Goal: Register for event/course

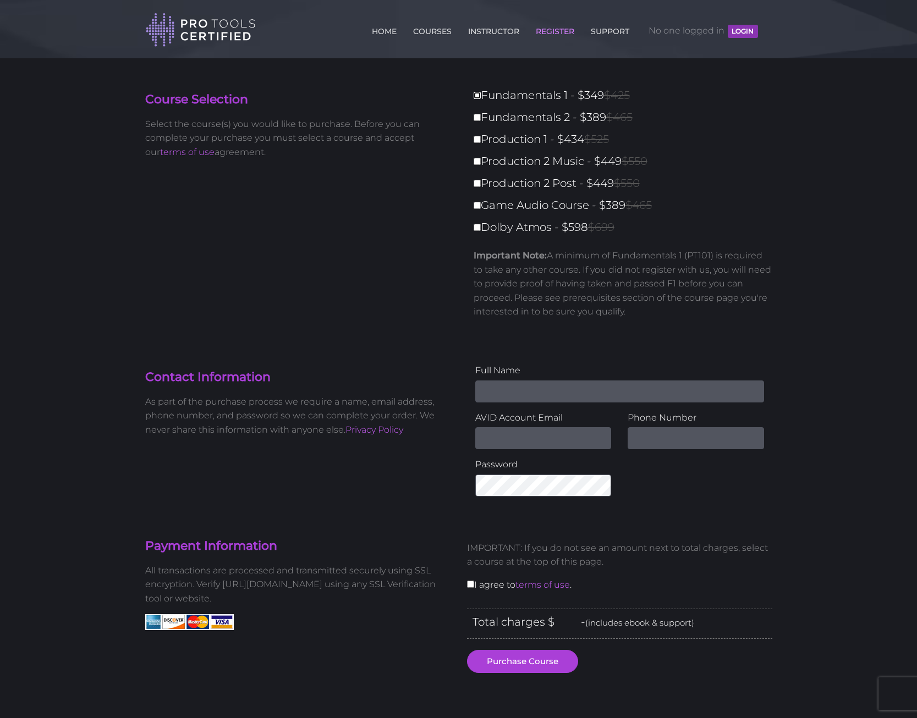
click at [479, 98] on input "Fundamentals 1 - $349 $425" at bounding box center [476, 95] width 7 height 7
checkbox input "true"
type input "349"
click at [477, 119] on input "Fundamentals 2 - $389 $465" at bounding box center [476, 117] width 7 height 7
checkbox input "true"
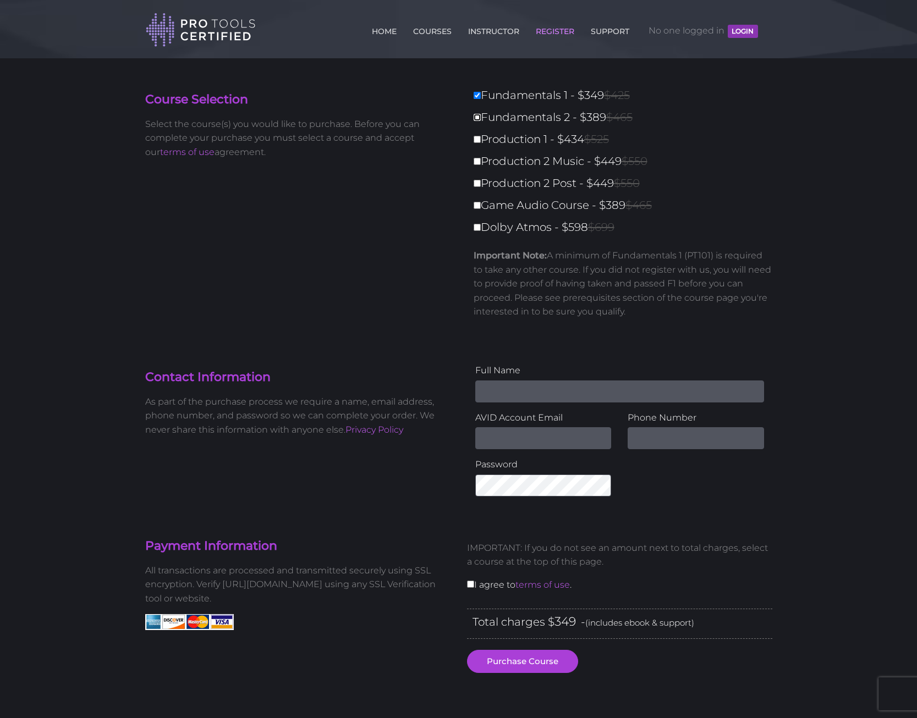
type input "738"
click at [478, 141] on input "Production 1 - $434 $525" at bounding box center [476, 139] width 7 height 7
checkbox input "true"
type input "1172"
click at [476, 165] on input "Production 2 Music - $449 $550" at bounding box center [476, 161] width 7 height 7
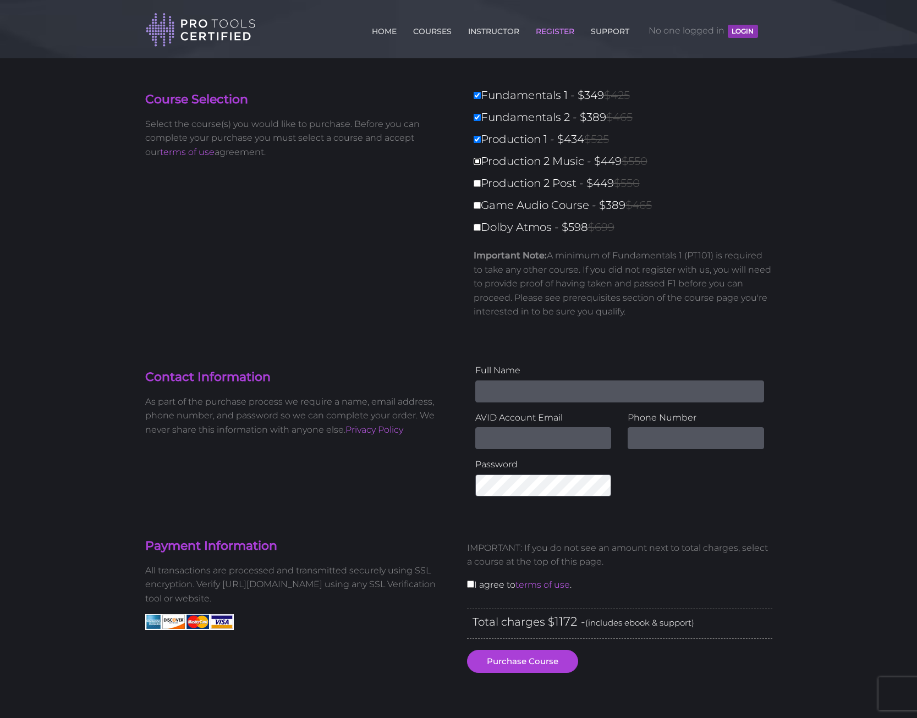
checkbox input "true"
type input "1621"
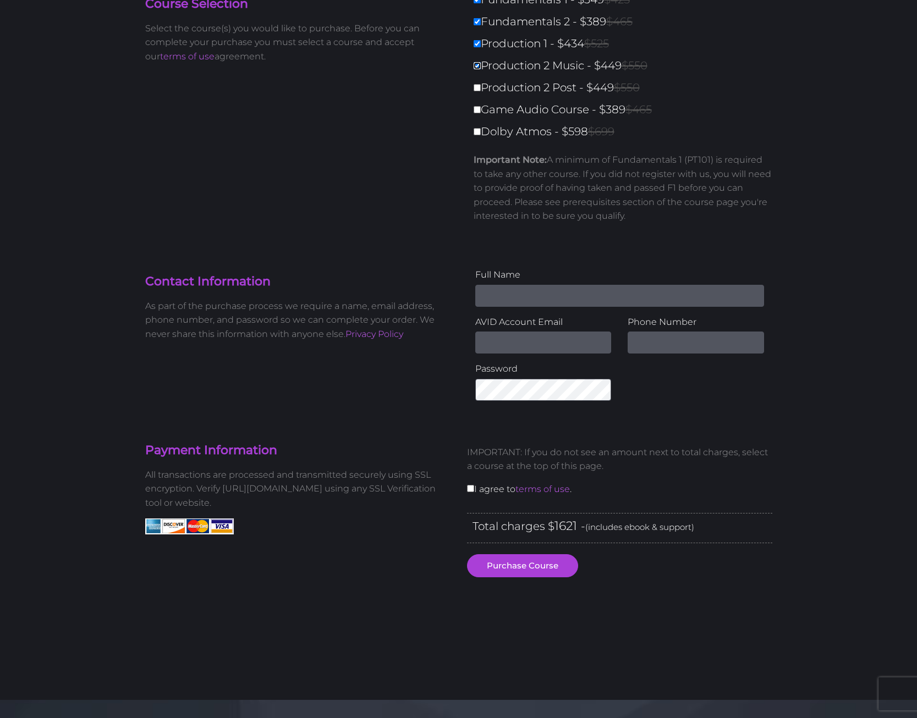
scroll to position [168, 0]
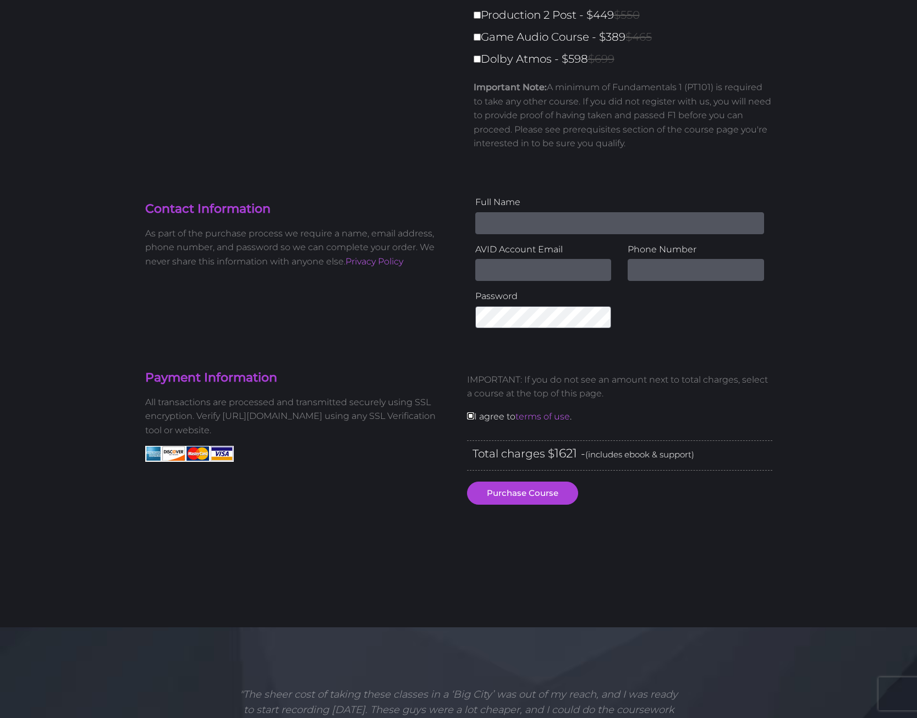
click at [470, 413] on input "checkbox" at bounding box center [470, 415] width 7 height 7
checkbox input "true"
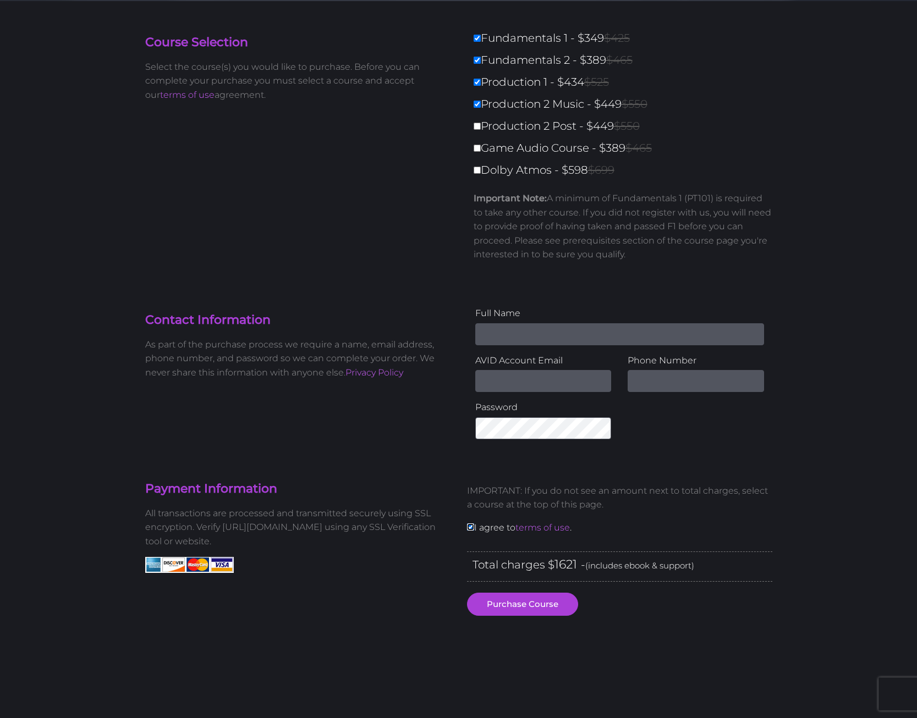
scroll to position [0, 0]
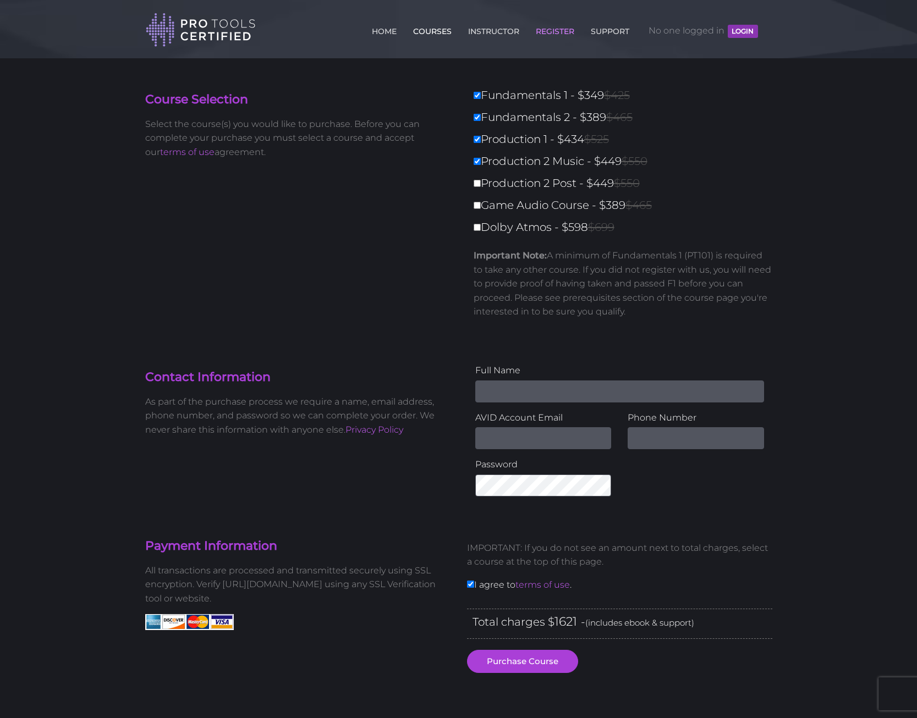
click at [426, 31] on link "COURSES" at bounding box center [432, 29] width 44 height 18
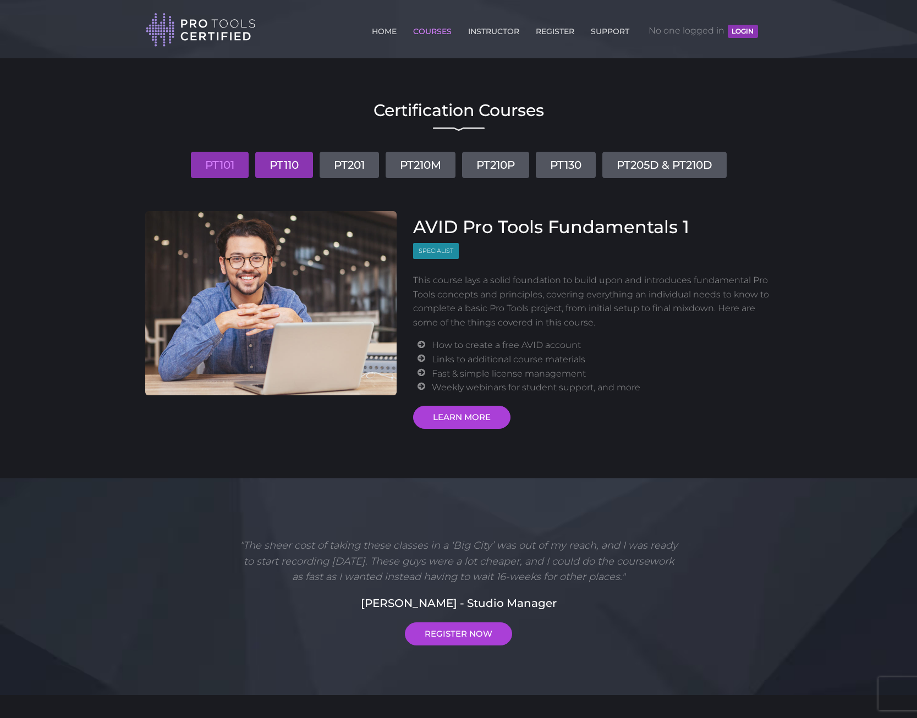
click at [295, 162] on link "PT110" at bounding box center [284, 165] width 58 height 26
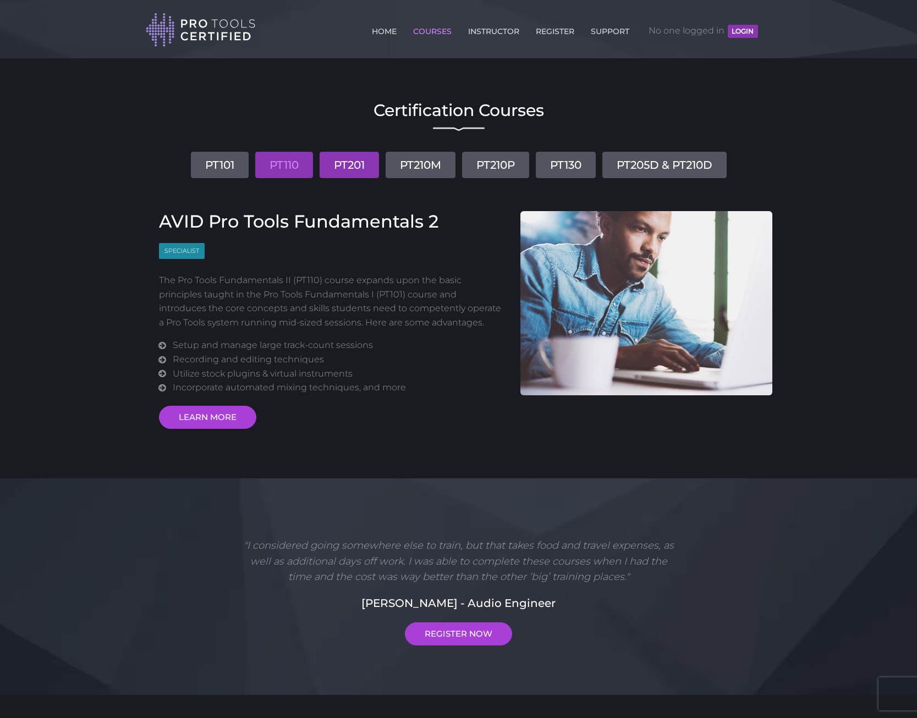
click at [344, 163] on link "PT201" at bounding box center [348, 165] width 59 height 26
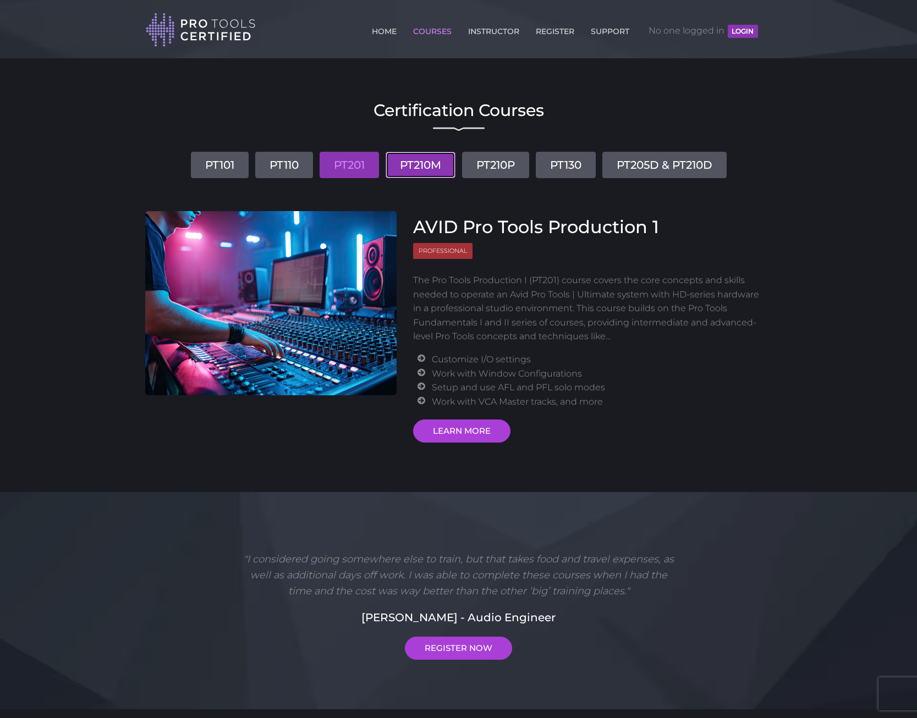
click at [407, 164] on link "PT210M" at bounding box center [420, 165] width 70 height 26
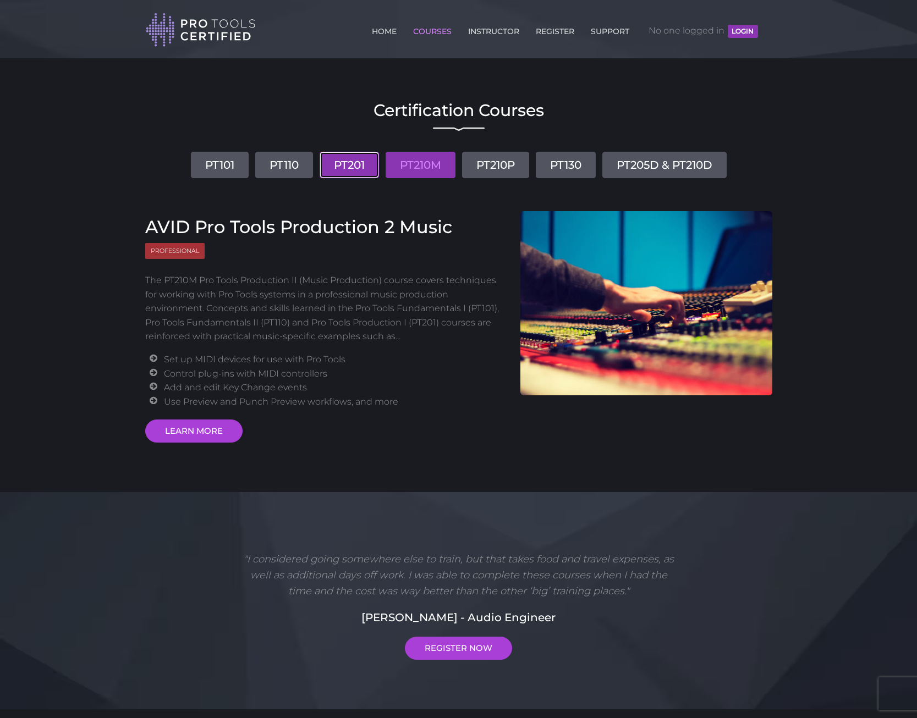
click at [361, 164] on link "PT201" at bounding box center [348, 165] width 59 height 26
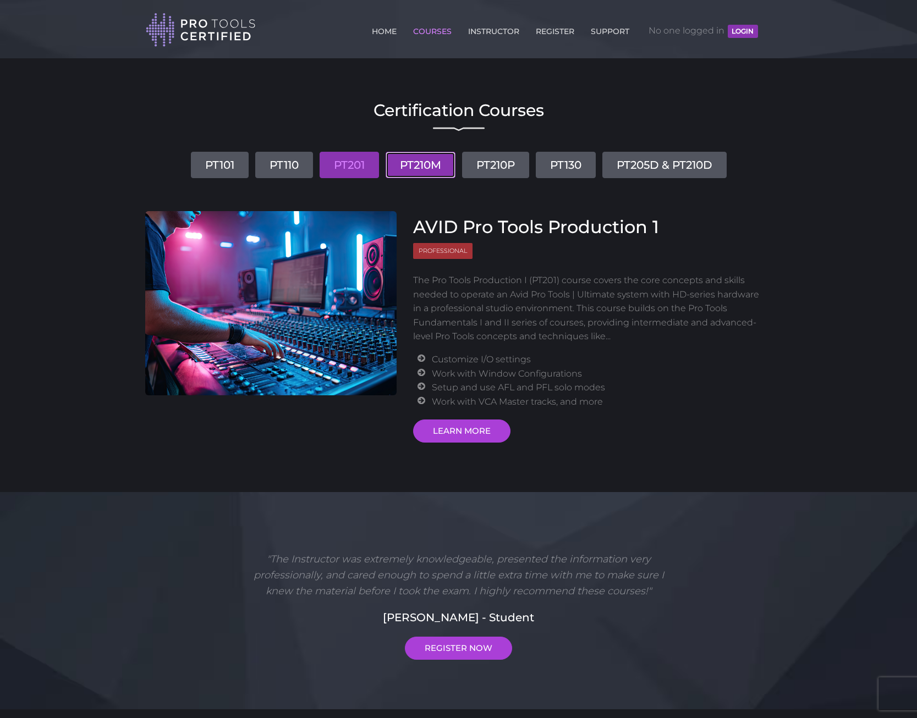
click at [396, 161] on link "PT210M" at bounding box center [420, 165] width 70 height 26
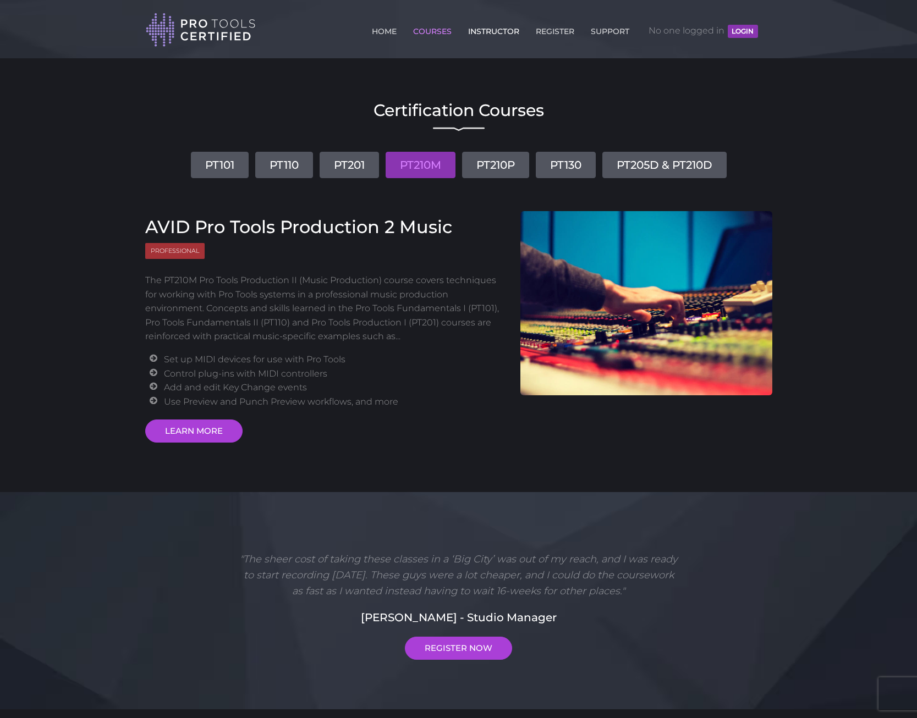
click at [502, 31] on link "INSTRUCTOR" at bounding box center [493, 29] width 57 height 18
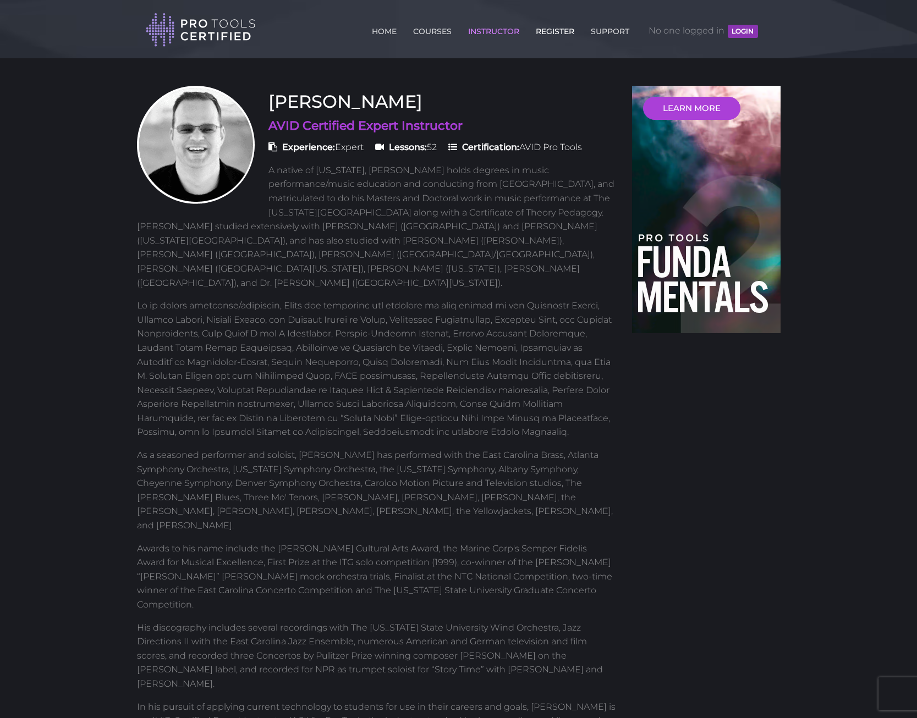
click at [553, 25] on link "REGISTER" at bounding box center [555, 29] width 44 height 18
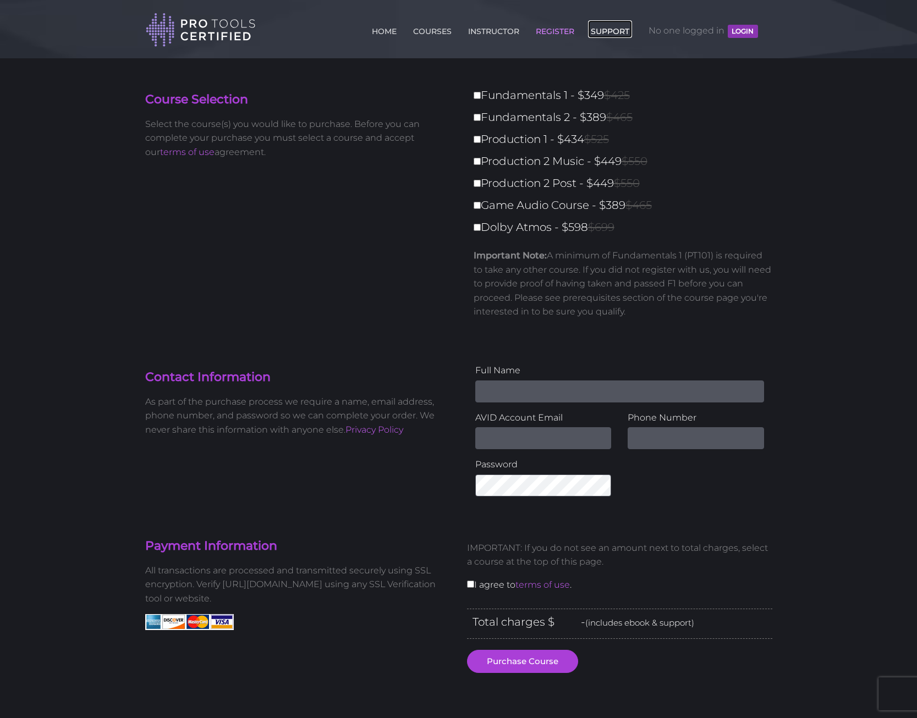
click at [591, 27] on link "SUPPORT" at bounding box center [610, 29] width 44 height 18
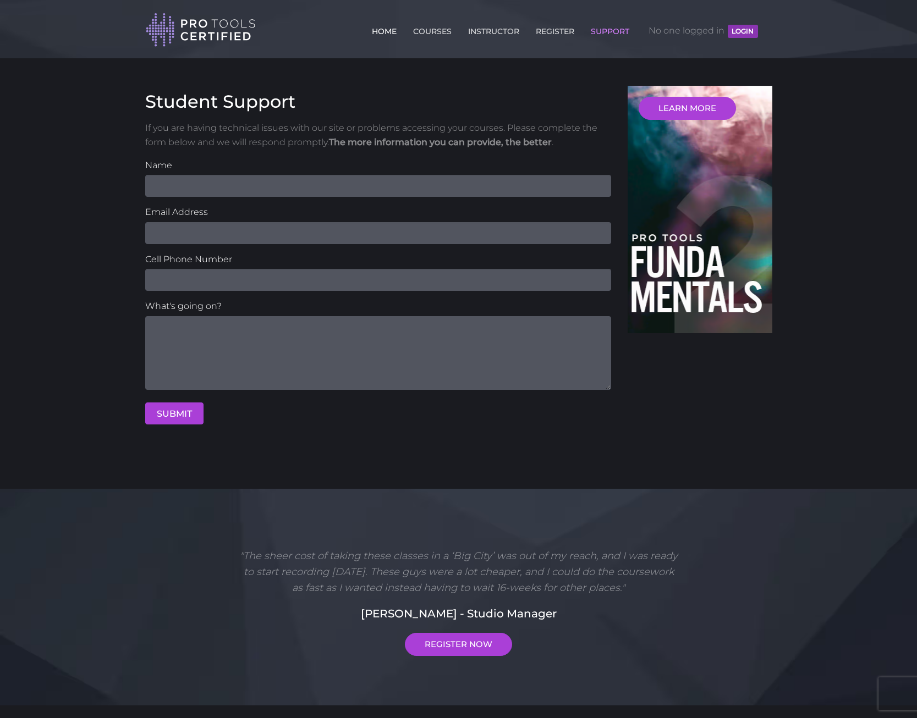
click at [393, 27] on link "HOME" at bounding box center [384, 29] width 30 height 18
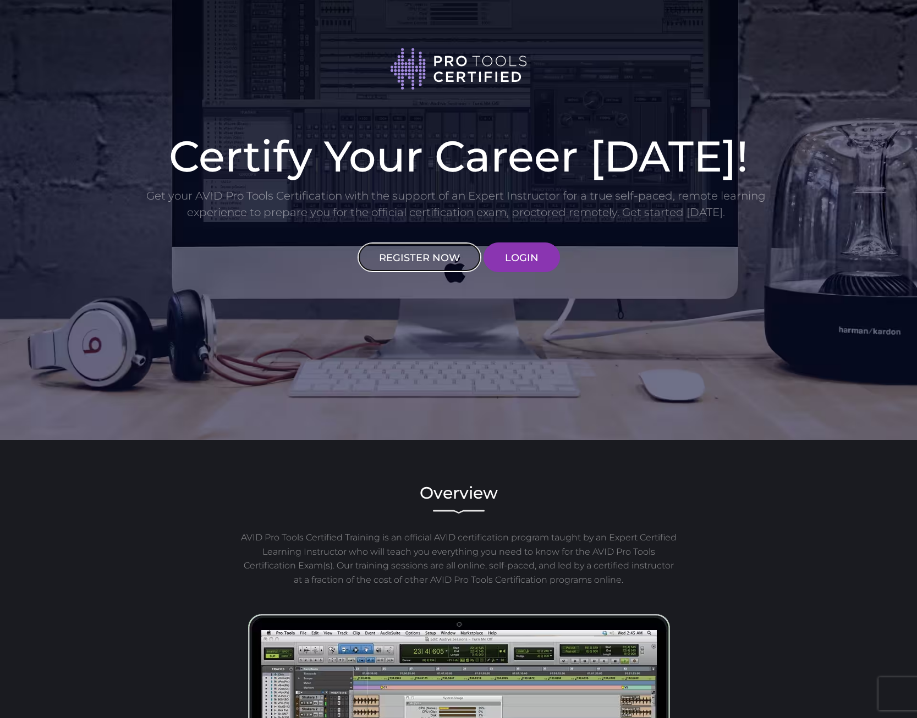
click at [402, 257] on link "REGISTER NOW" at bounding box center [419, 257] width 124 height 30
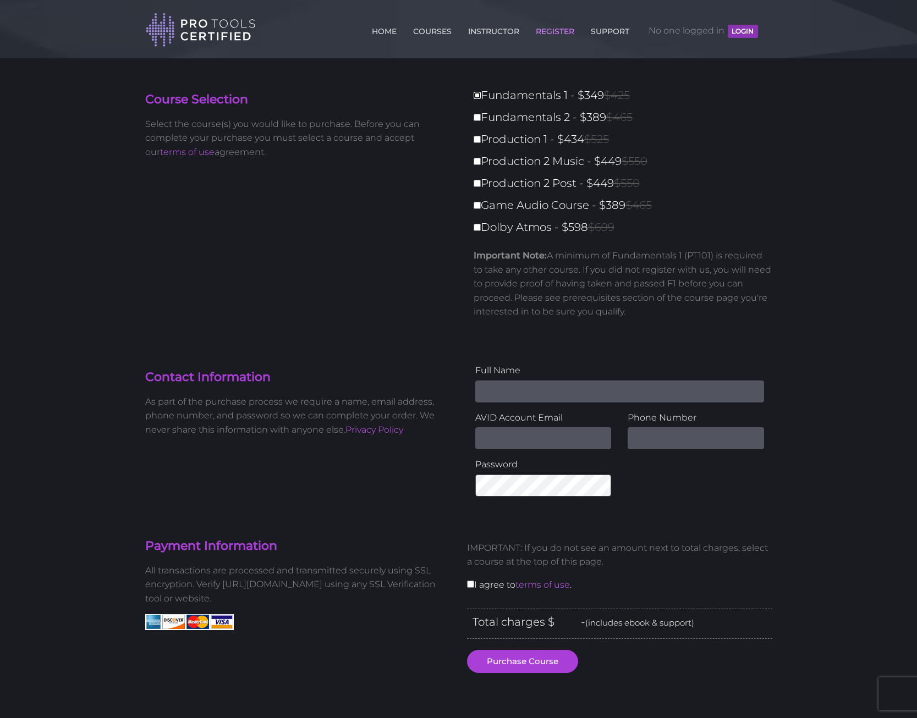
click at [476, 99] on input "Fundamentals 1 - $349 $425" at bounding box center [476, 95] width 7 height 7
checkbox input "true"
type input "349"
drag, startPoint x: 471, startPoint y: 118, endPoint x: 480, endPoint y: 121, distance: 9.9
click at [475, 119] on div "Fundamentals 1 - $349 $425 Fundamentals 2 - $389 $465 Production 1 - $434 $525 …" at bounding box center [619, 207] width 305 height 242
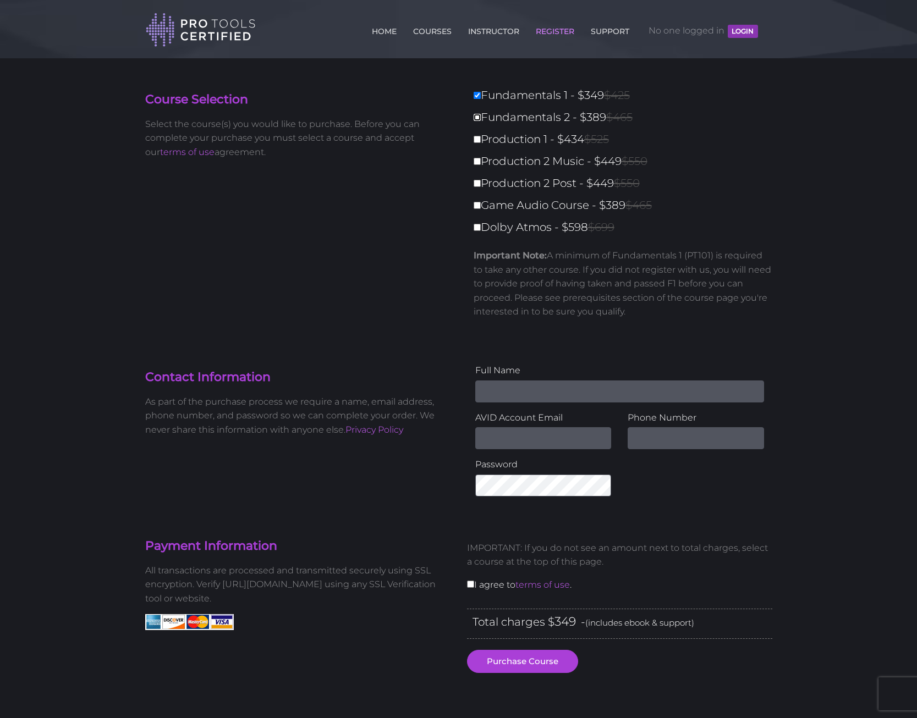
click at [481, 120] on input "Fundamentals 2 - $389 $465" at bounding box center [476, 117] width 7 height 7
checkbox input "true"
type input "738"
click at [478, 137] on input "Production 1 - $434 $525" at bounding box center [476, 139] width 7 height 7
checkbox input "true"
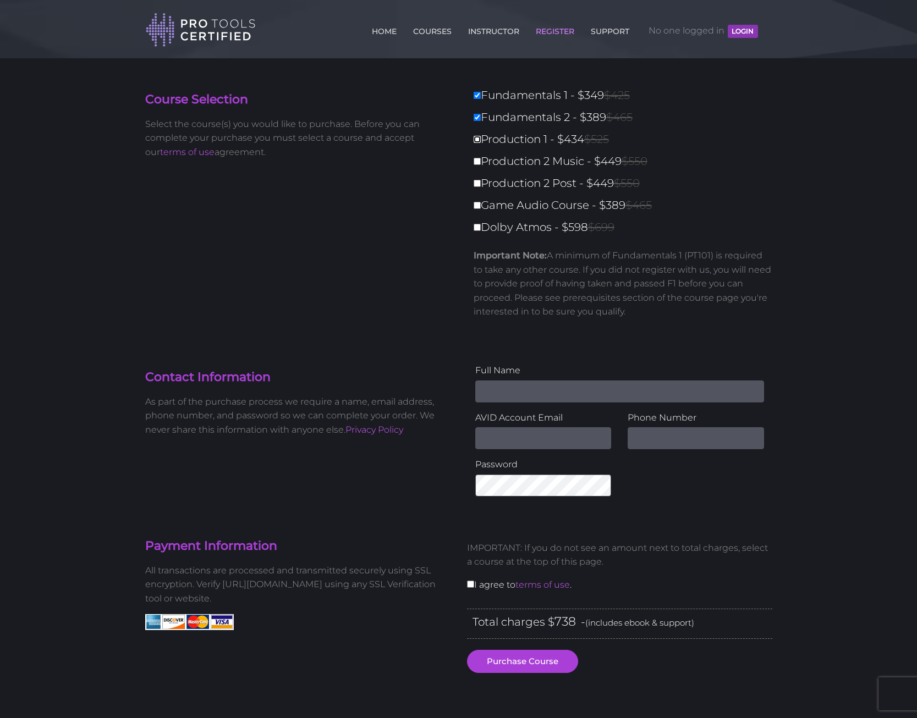
type input "1172"
drag, startPoint x: 477, startPoint y: 159, endPoint x: 477, endPoint y: 165, distance: 6.6
click at [477, 160] on input "Production 2 Music - $449 $550" at bounding box center [476, 161] width 7 height 7
checkbox input "true"
type input "1621"
